Goal: Navigation & Orientation: Find specific page/section

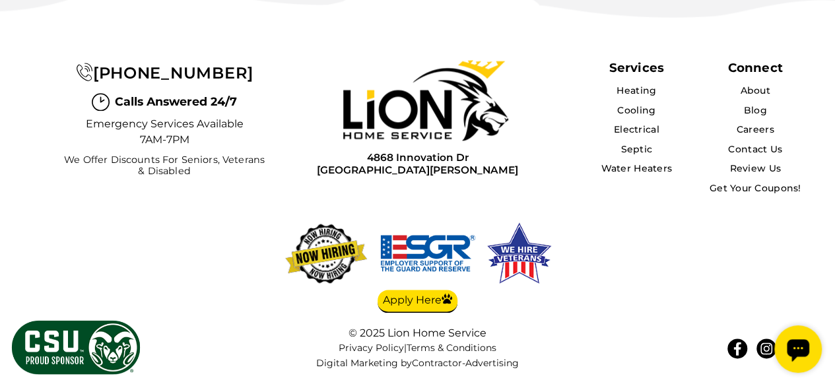
scroll to position [3363, 0]
click at [747, 123] on link "Careers" at bounding box center [755, 129] width 38 height 12
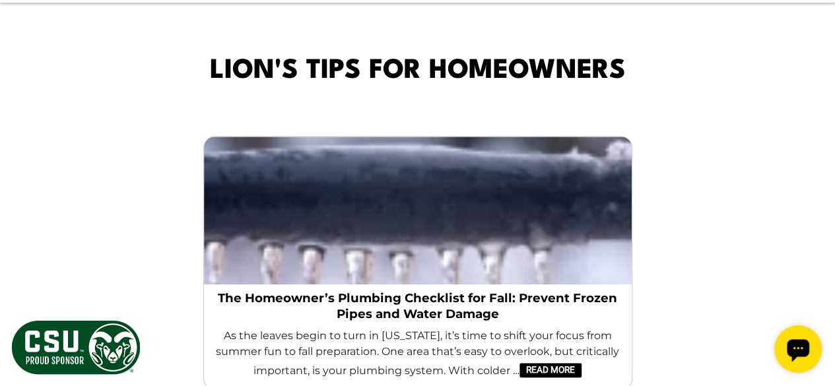
scroll to position [3235, 0]
